Goal: Use online tool/utility

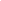
scroll to position [14377, 0]
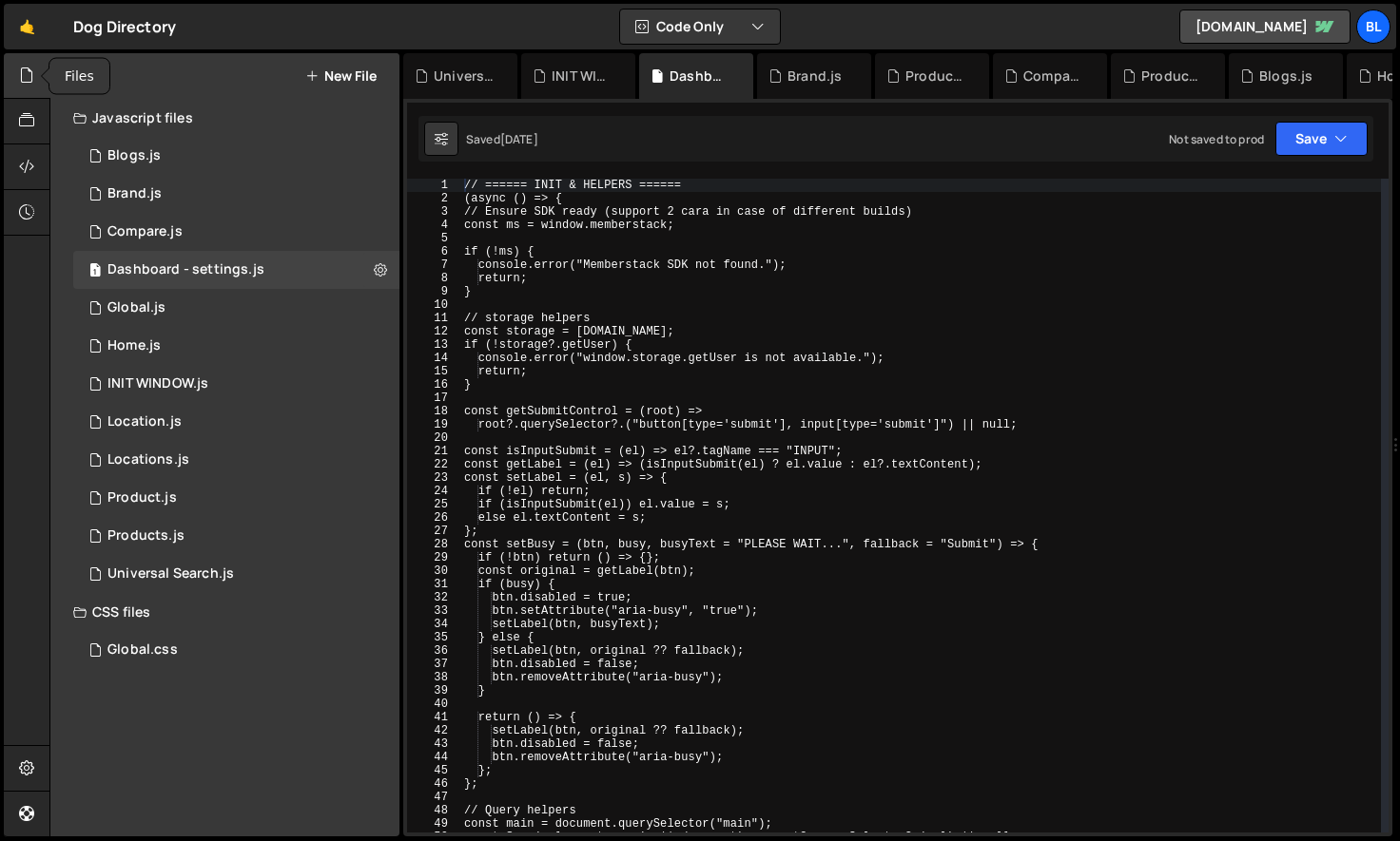
click at [642, 427] on div "// ====== INIT & HELPERS ====== (async () => { // Ensure SDK ready (support 2 c…" at bounding box center [920, 518] width 921 height 680
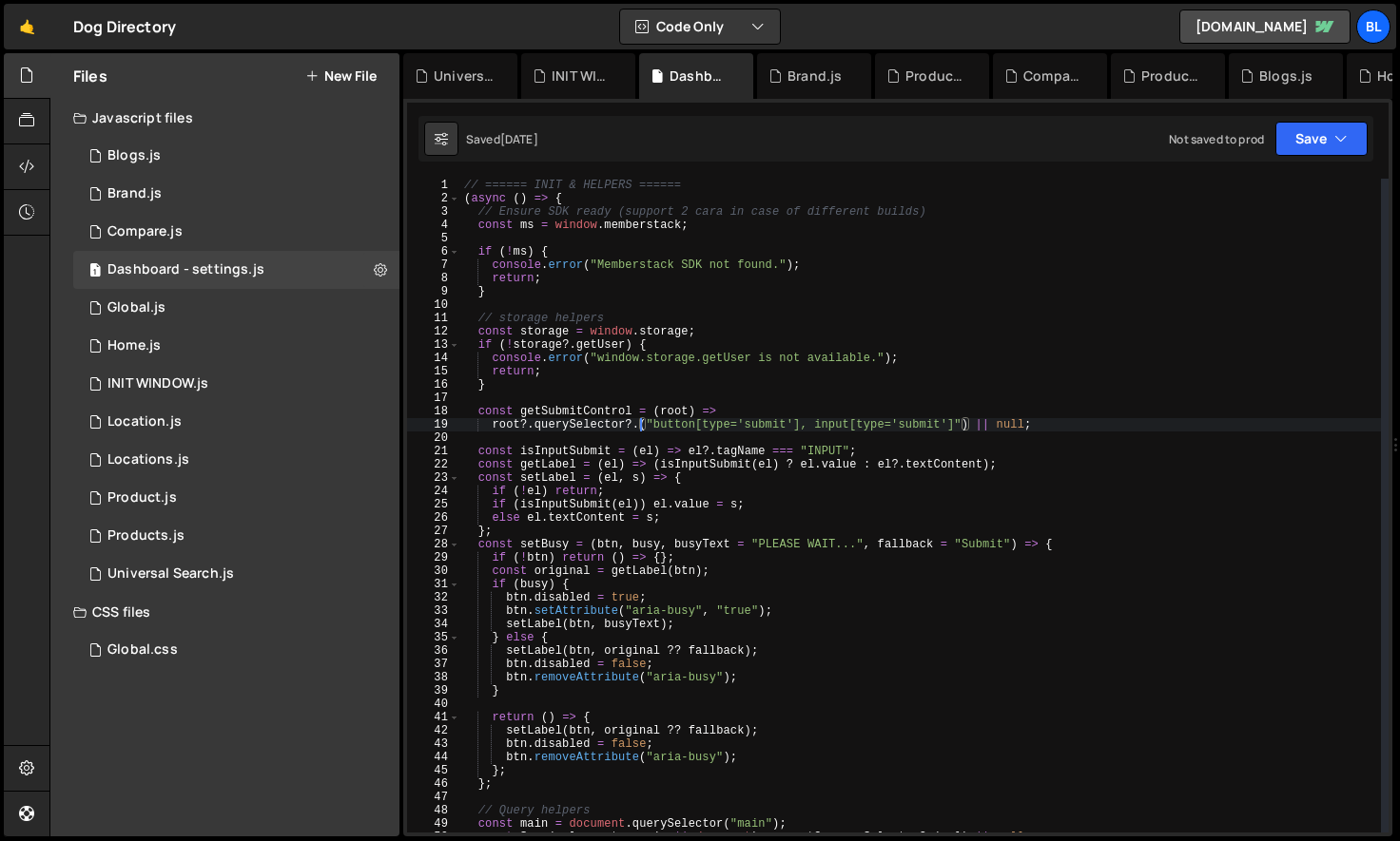
click at [632, 560] on div "// ====== INIT & HELPERS ====== ( async ( ) => { // Ensure SDK ready (support 2…" at bounding box center [920, 518] width 920 height 680
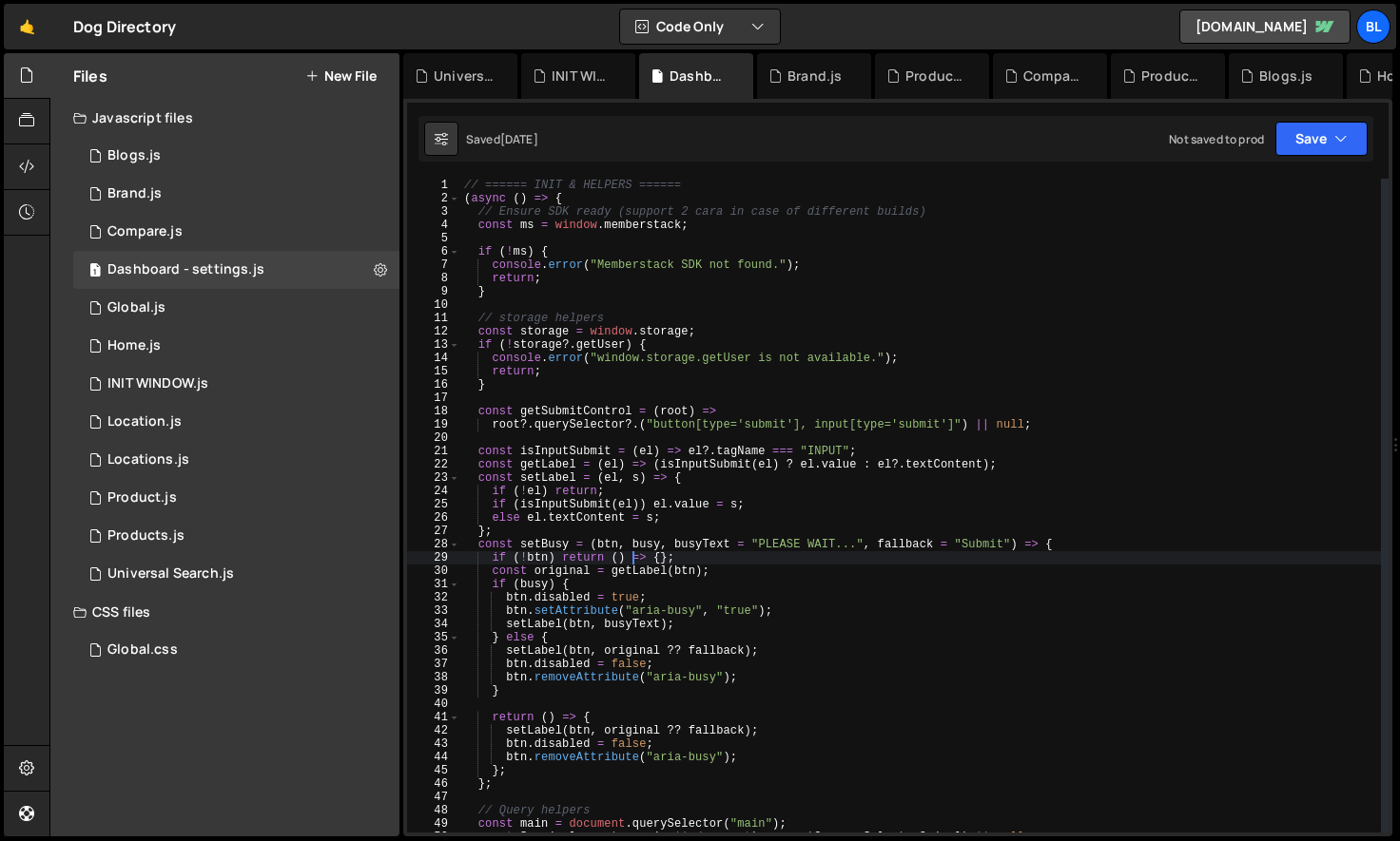
click at [733, 573] on div "// ====== INIT & HELPERS ====== ( async ( ) => { // Ensure SDK ready (support 2…" at bounding box center [920, 518] width 920 height 680
click at [532, 546] on div "// ====== INIT & HELPERS ====== ( async ( ) => { // Ensure SDK ready (support 2…" at bounding box center [920, 518] width 920 height 680
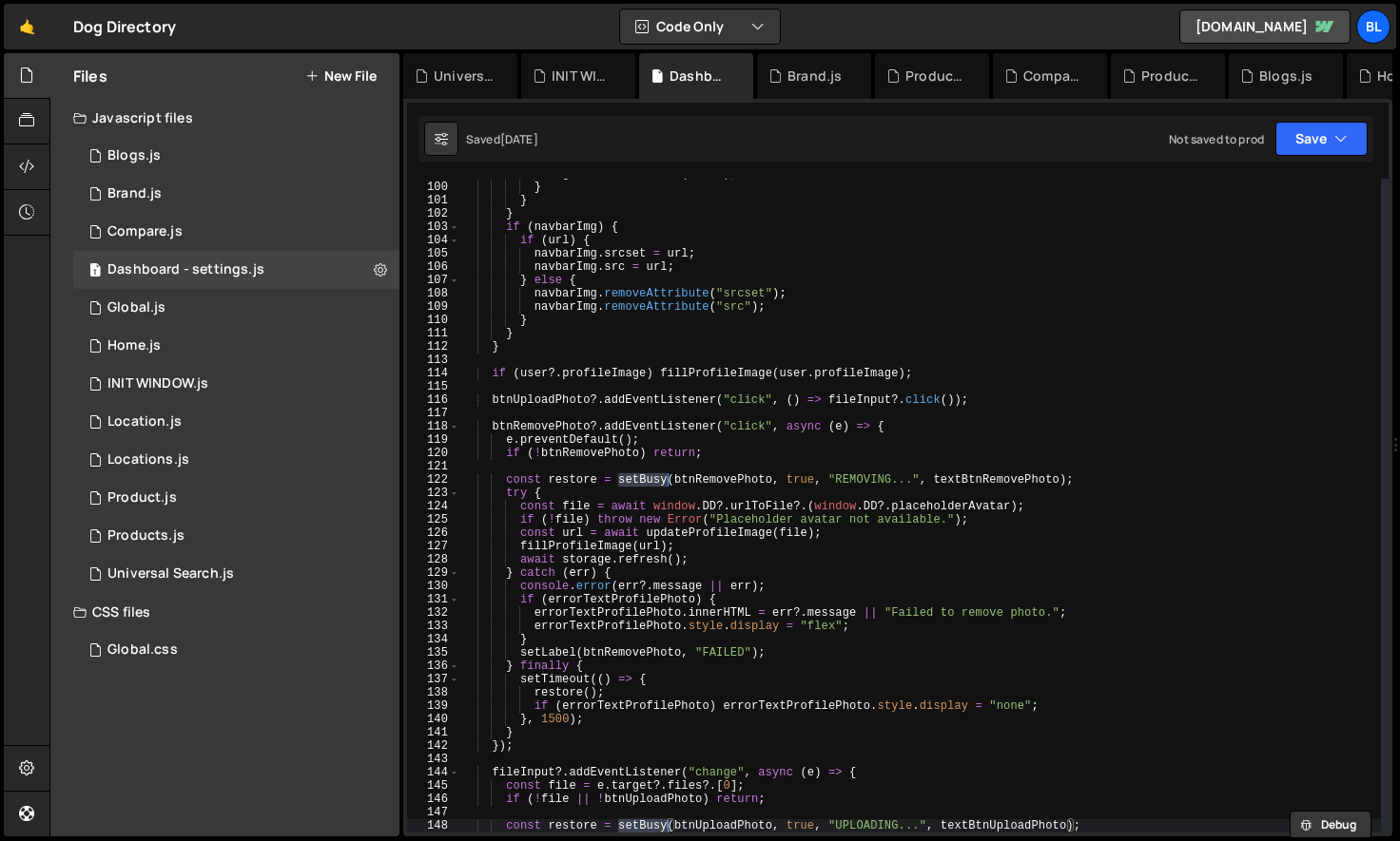
scroll to position [1316, 0]
click at [617, 720] on div "img . removeAttribute ( "src" ) ; } } } if ( navbarImg ) { if ( url ) { navbarI…" at bounding box center [920, 508] width 920 height 680
type textarea "}, 1500);"
